Goal: Task Accomplishment & Management: Use online tool/utility

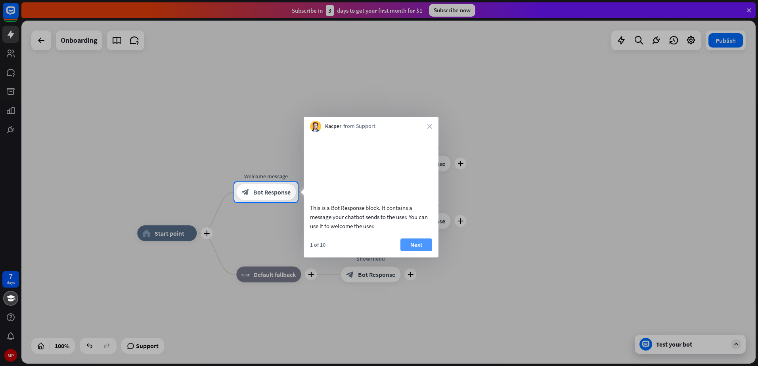
click at [421, 251] on button "Next" at bounding box center [417, 245] width 32 height 13
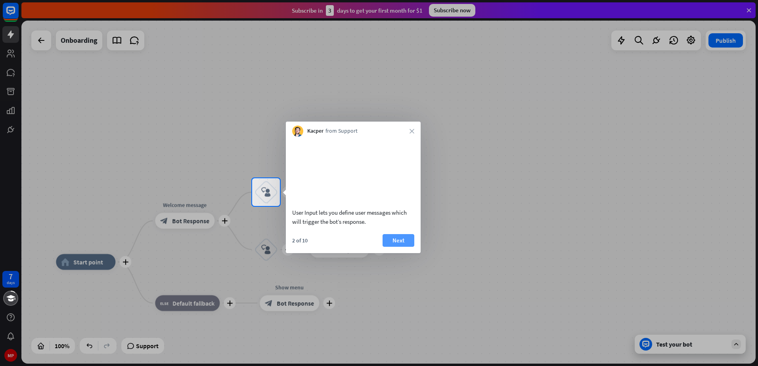
click at [393, 247] on button "Next" at bounding box center [399, 240] width 32 height 13
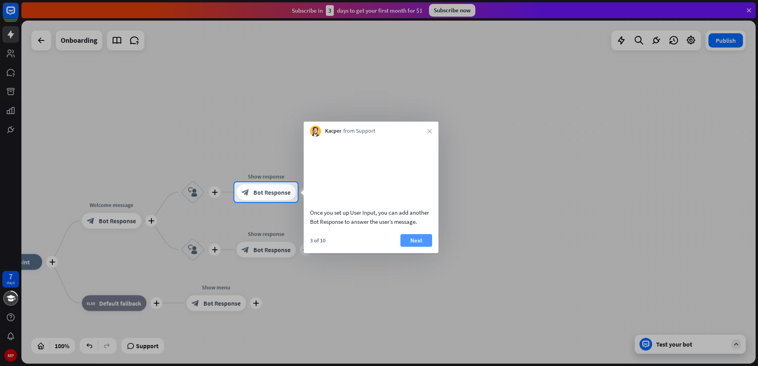
click at [417, 247] on button "Next" at bounding box center [417, 240] width 32 height 13
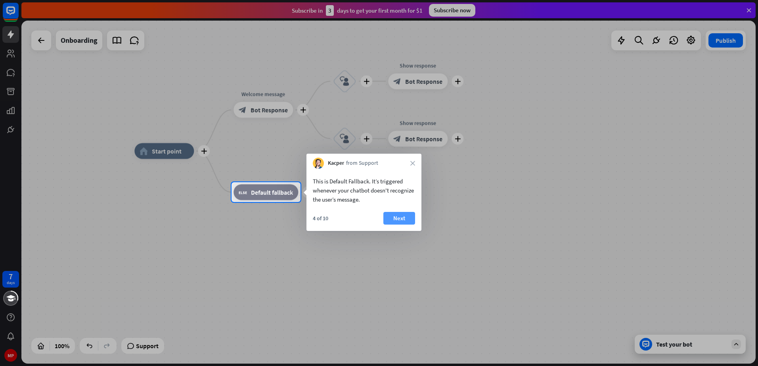
click at [394, 223] on button "Next" at bounding box center [400, 218] width 32 height 13
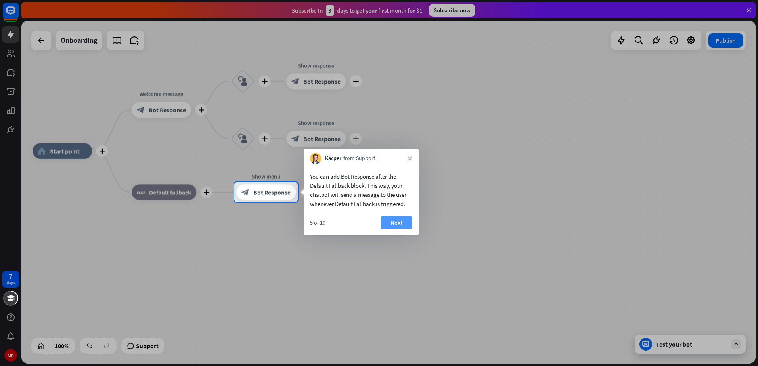
click at [391, 226] on button "Next" at bounding box center [397, 223] width 32 height 13
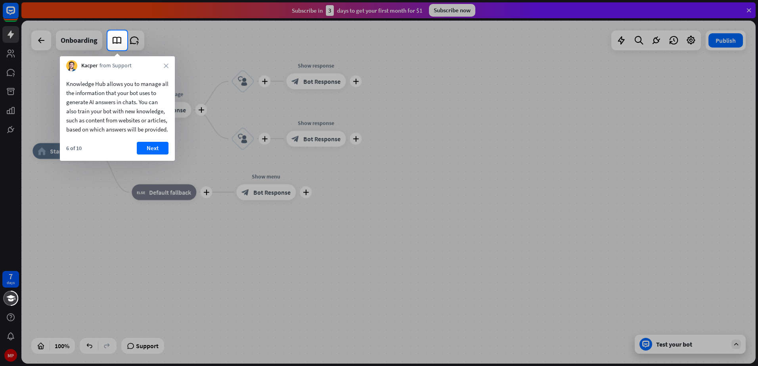
click at [159, 63] on div "Kacper from Support close" at bounding box center [117, 63] width 115 height 15
click at [165, 64] on icon "close" at bounding box center [166, 65] width 5 height 5
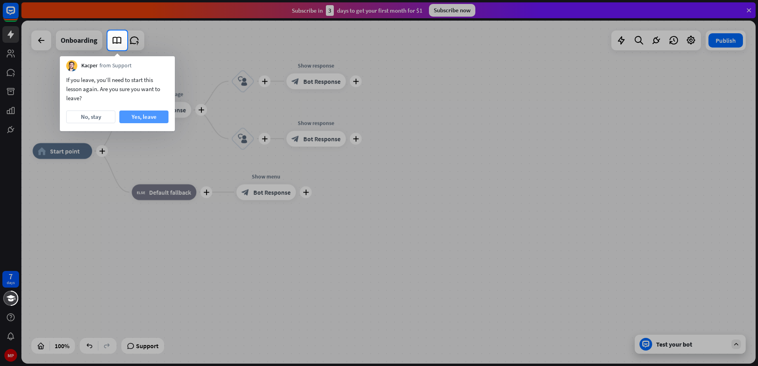
click at [157, 116] on button "Yes, leave" at bounding box center [143, 117] width 49 height 13
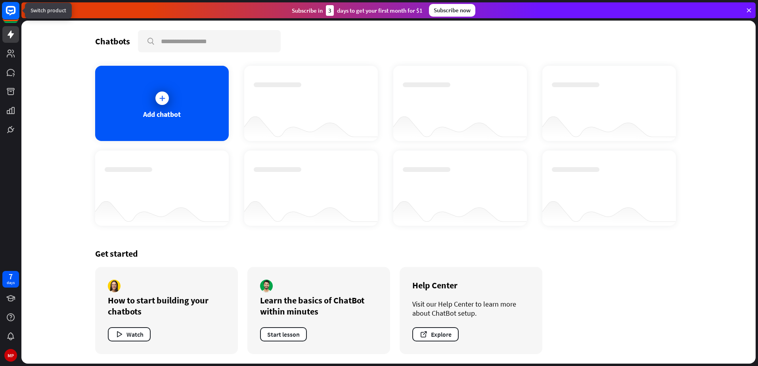
click at [10, 13] on rect at bounding box center [10, 10] width 17 height 17
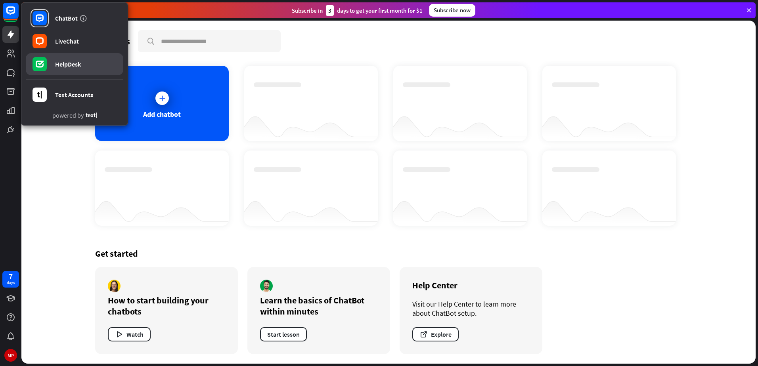
click at [74, 66] on div "HelpDesk" at bounding box center [68, 64] width 26 height 8
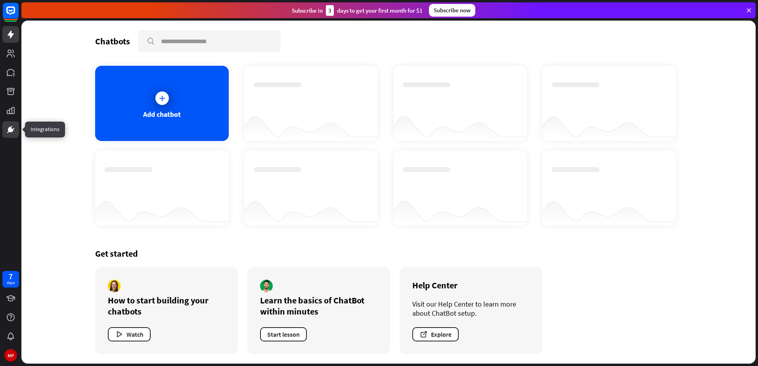
click at [9, 129] on icon at bounding box center [10, 129] width 5 height 5
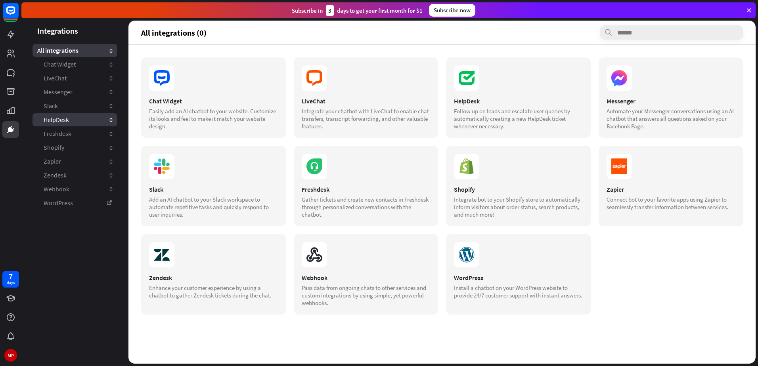
click at [80, 117] on link "HelpDesk 0" at bounding box center [75, 119] width 85 height 13
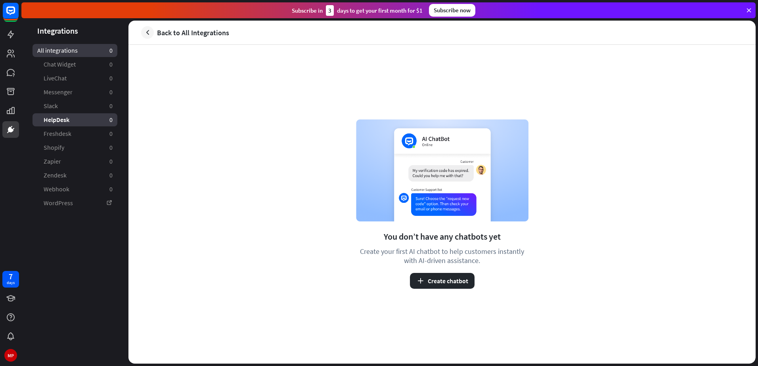
click at [67, 51] on span "All integrations" at bounding box center [57, 50] width 40 height 8
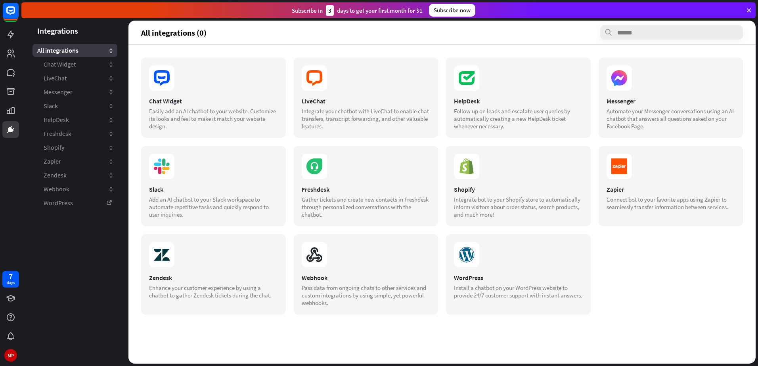
click at [748, 7] on icon at bounding box center [749, 10] width 7 height 7
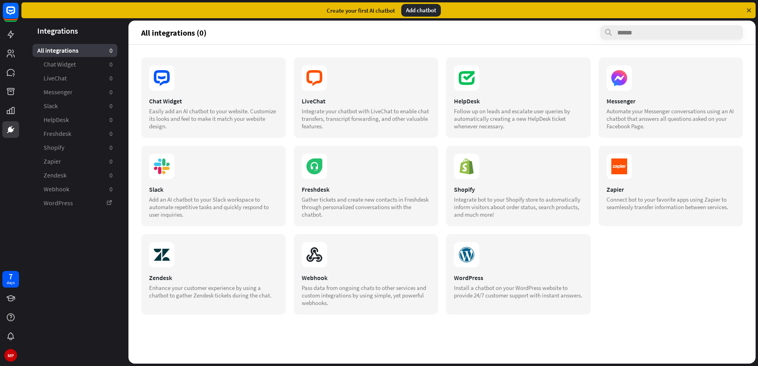
click at [752, 10] on icon at bounding box center [749, 10] width 7 height 7
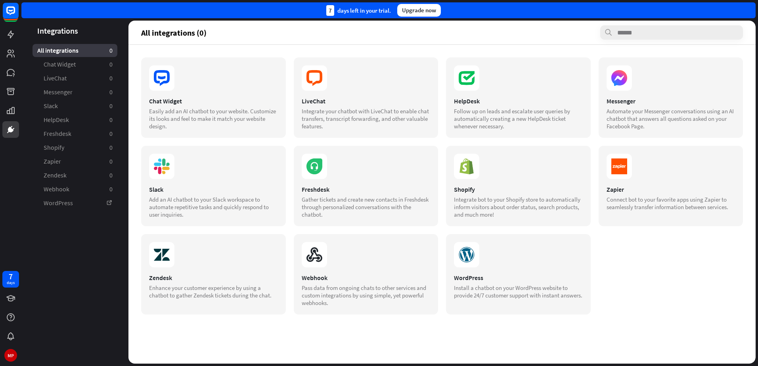
click at [752, 10] on div "7 days left in your trial. Upgrade now" at bounding box center [388, 10] width 735 height 16
click at [12, 320] on icon at bounding box center [11, 318] width 8 height 8
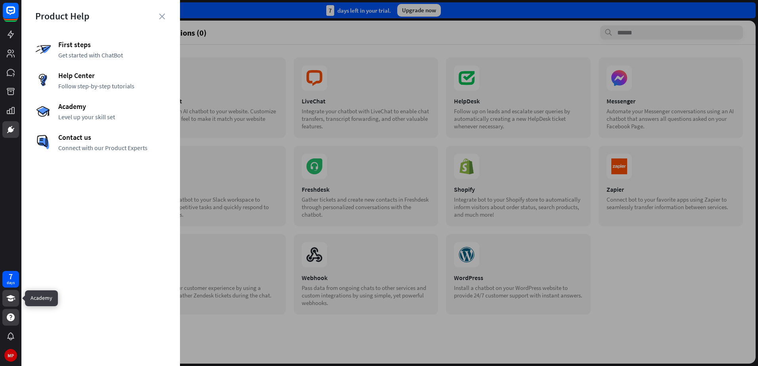
click at [15, 303] on link at bounding box center [10, 298] width 17 height 17
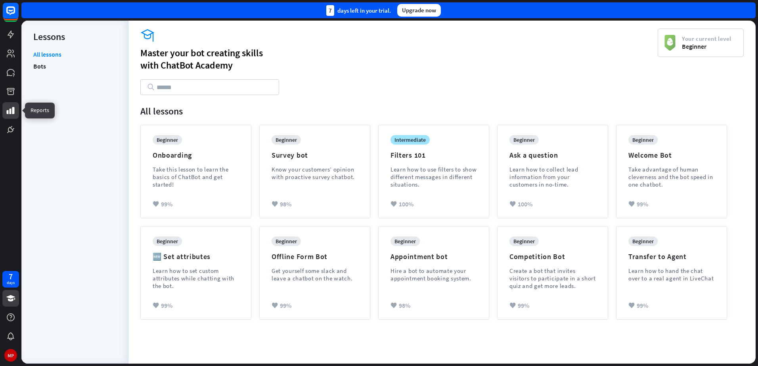
click at [15, 111] on link at bounding box center [10, 110] width 17 height 17
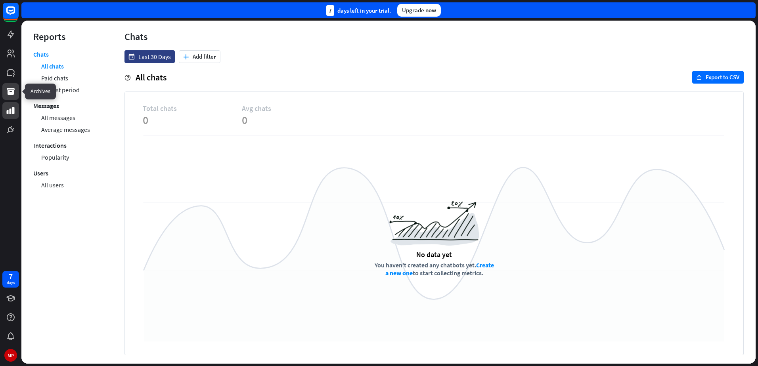
click at [15, 90] on icon at bounding box center [11, 92] width 10 height 10
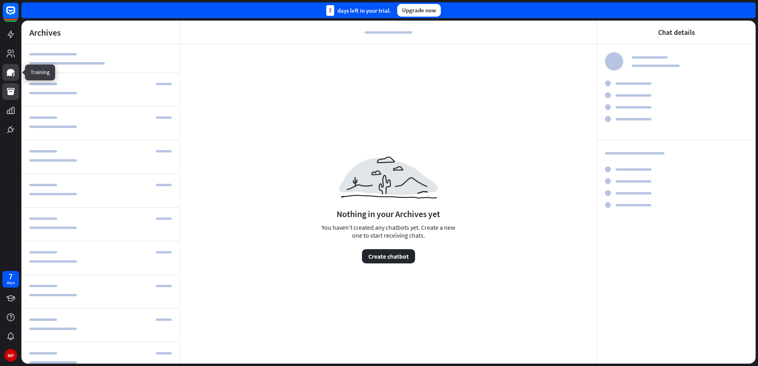
drag, startPoint x: 13, startPoint y: 73, endPoint x: 13, endPoint y: 67, distance: 6.3
click at [13, 73] on icon at bounding box center [11, 73] width 10 height 10
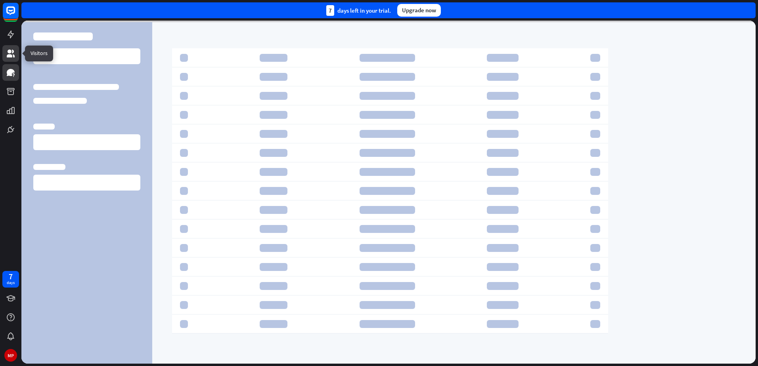
click at [12, 57] on icon at bounding box center [11, 54] width 8 height 8
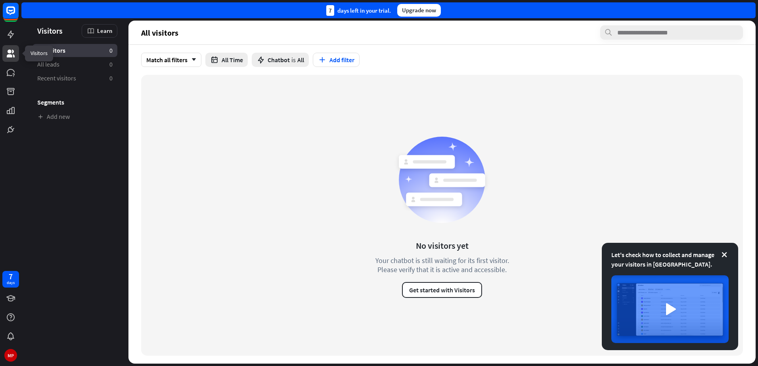
click at [9, 47] on link at bounding box center [10, 53] width 17 height 17
click at [7, 33] on icon at bounding box center [11, 35] width 10 height 10
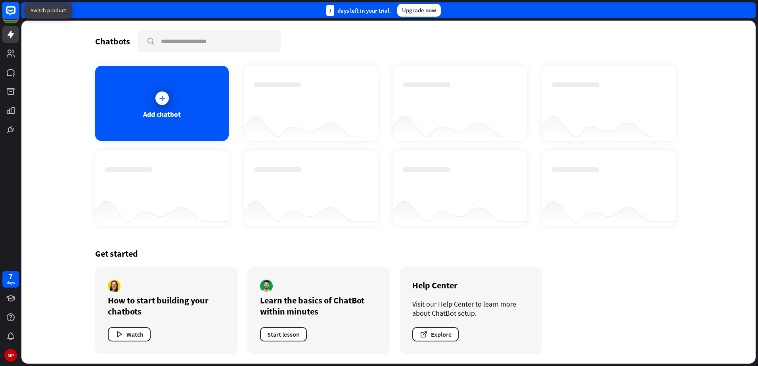
click at [5, 12] on rect at bounding box center [10, 10] width 17 height 17
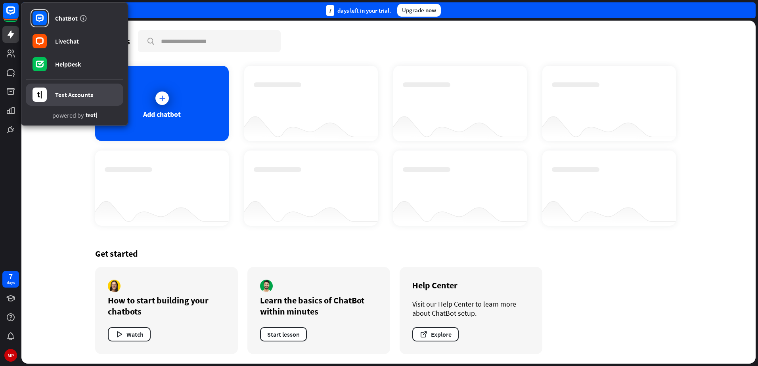
click at [77, 95] on div "Text Accounts" at bounding box center [74, 95] width 38 height 8
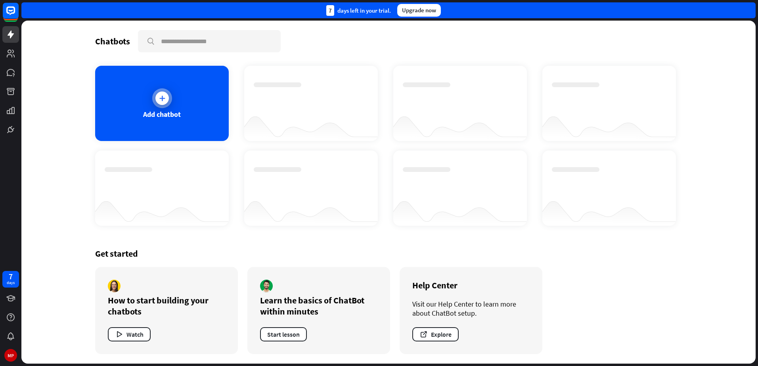
click at [155, 105] on div at bounding box center [162, 98] width 20 height 20
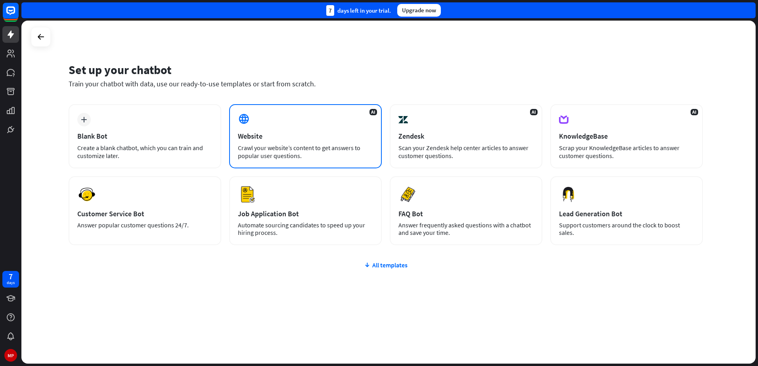
click at [318, 137] on div "Website" at bounding box center [305, 136] width 135 height 9
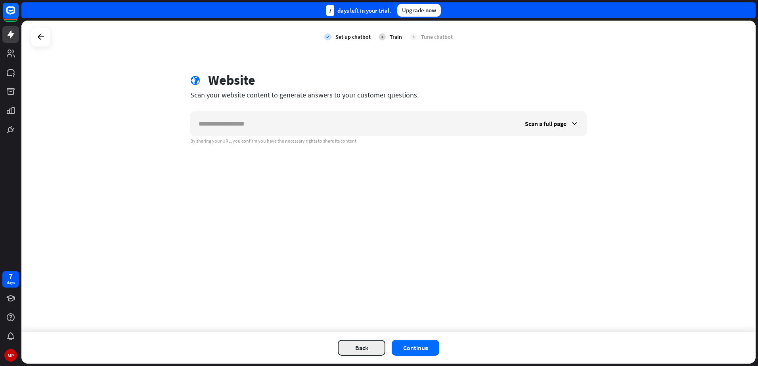
click at [355, 354] on button "Back" at bounding box center [362, 348] width 48 height 16
